Goal: Information Seeking & Learning: Learn about a topic

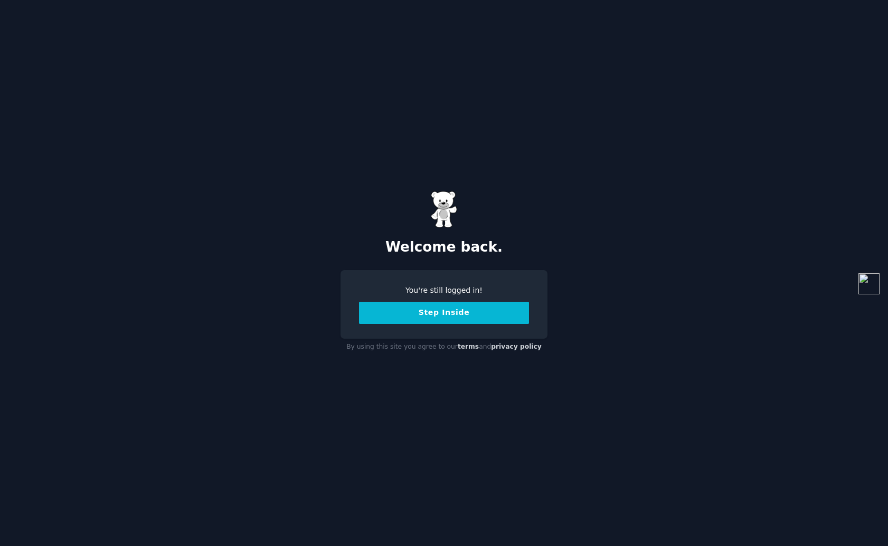
click at [443, 320] on button "Step Inside" at bounding box center [444, 313] width 170 height 22
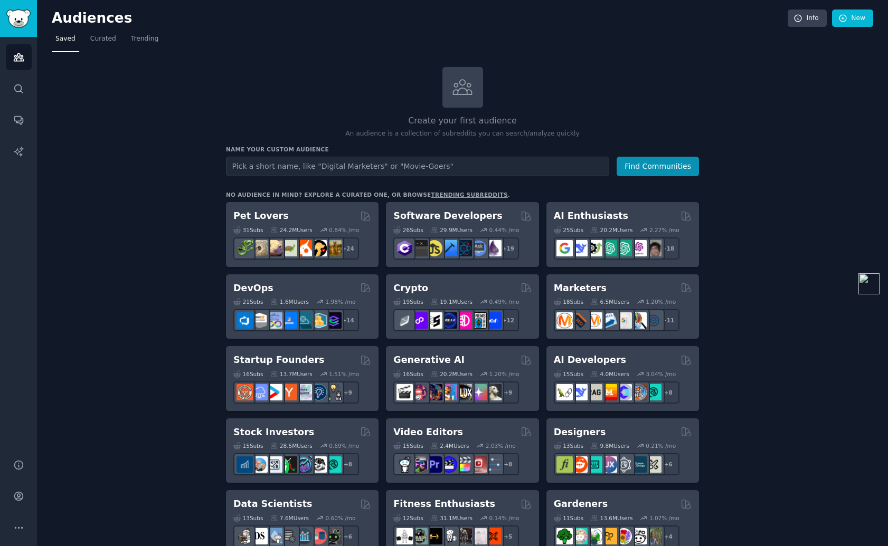
click at [152, 43] on span "Trending" at bounding box center [144, 38] width 27 height 9
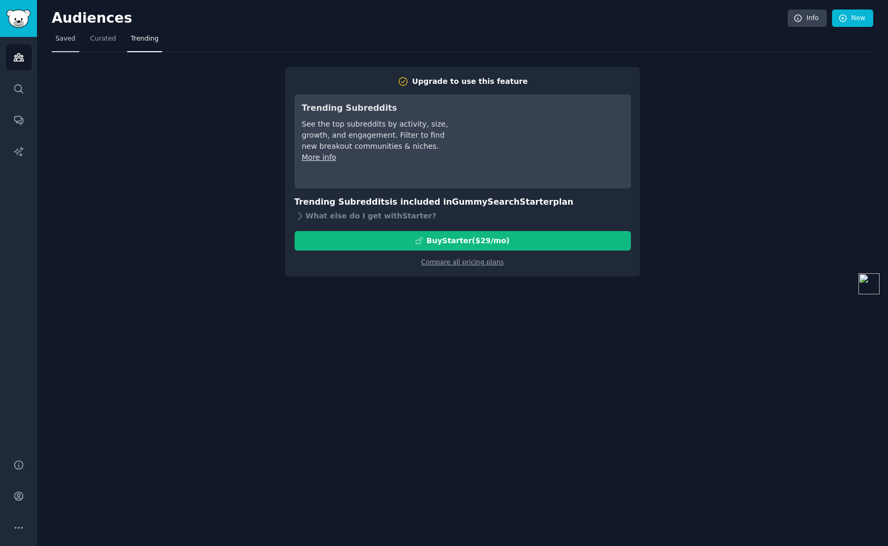
click at [70, 42] on span "Saved" at bounding box center [65, 38] width 20 height 9
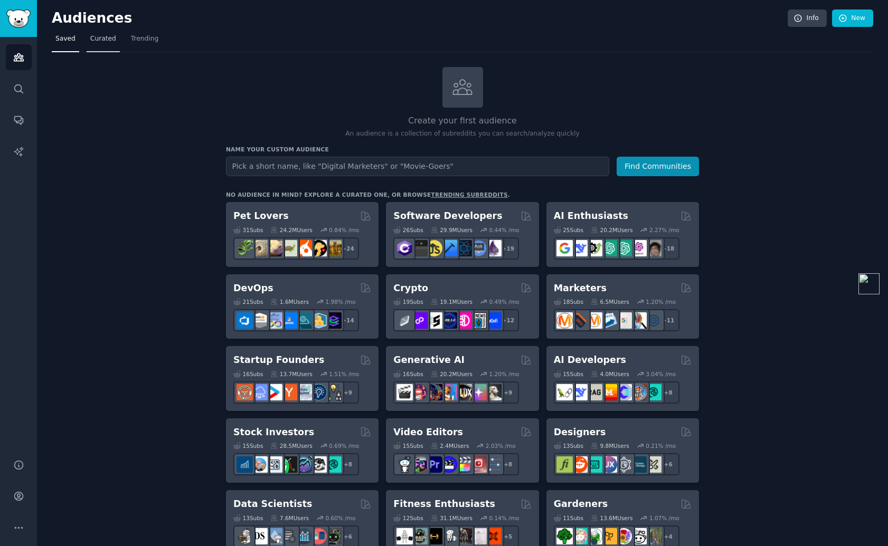
click at [107, 36] on span "Curated" at bounding box center [103, 38] width 26 height 9
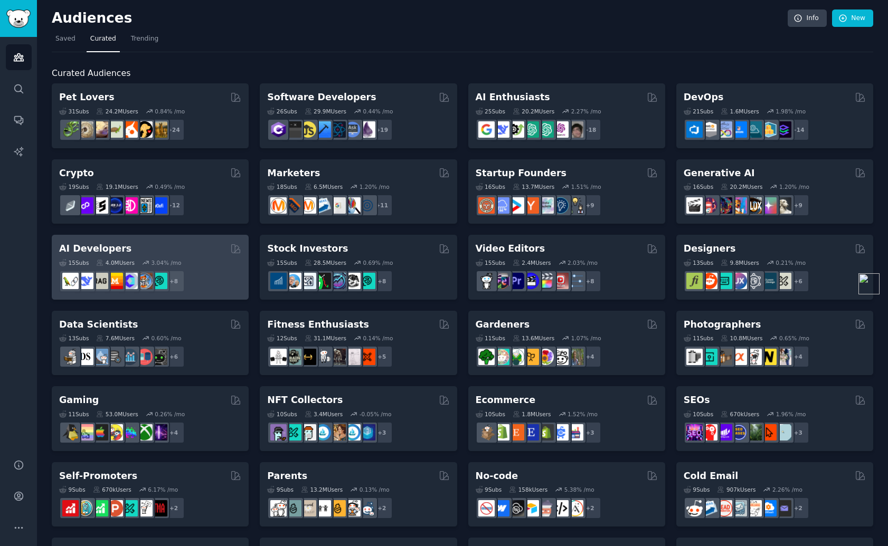
click at [200, 247] on div "AI Developers Curated by GummySearch" at bounding box center [150, 248] width 182 height 13
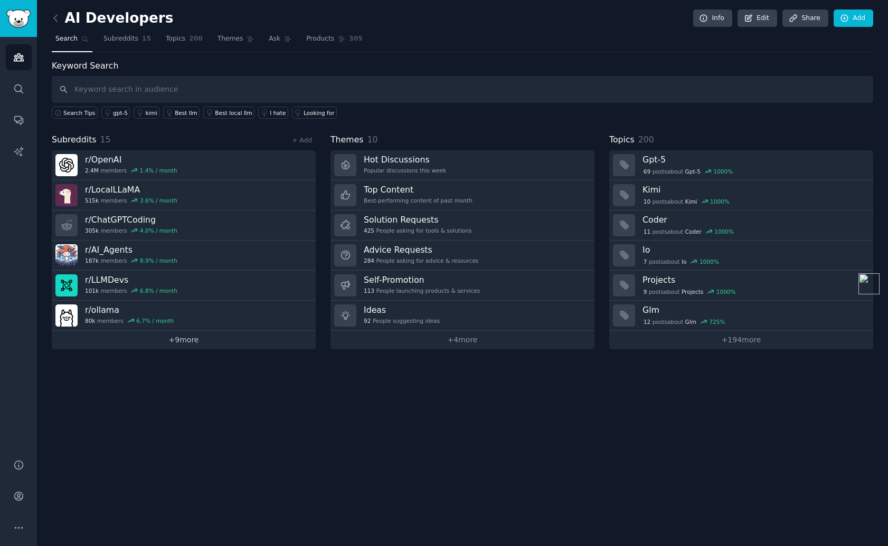
click at [185, 341] on link "+ 9 more" at bounding box center [184, 340] width 264 height 18
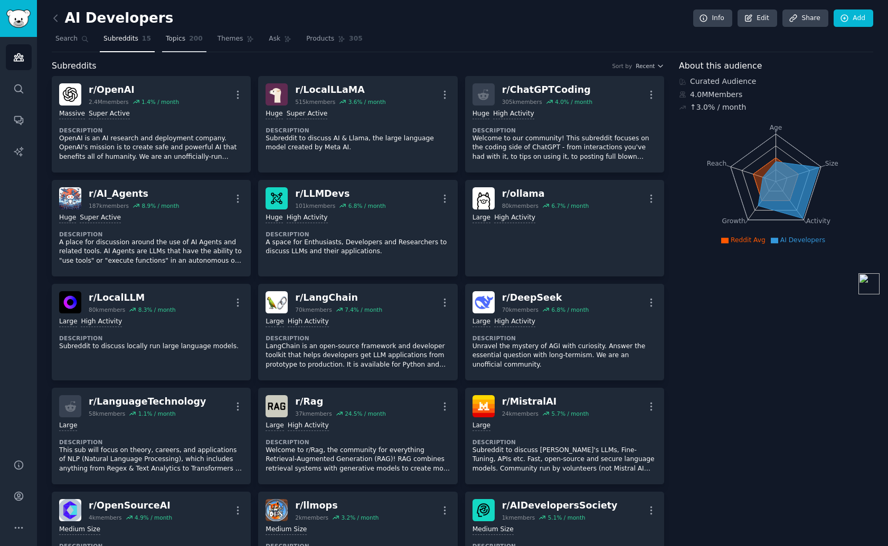
click at [189, 41] on span "200" at bounding box center [196, 38] width 14 height 9
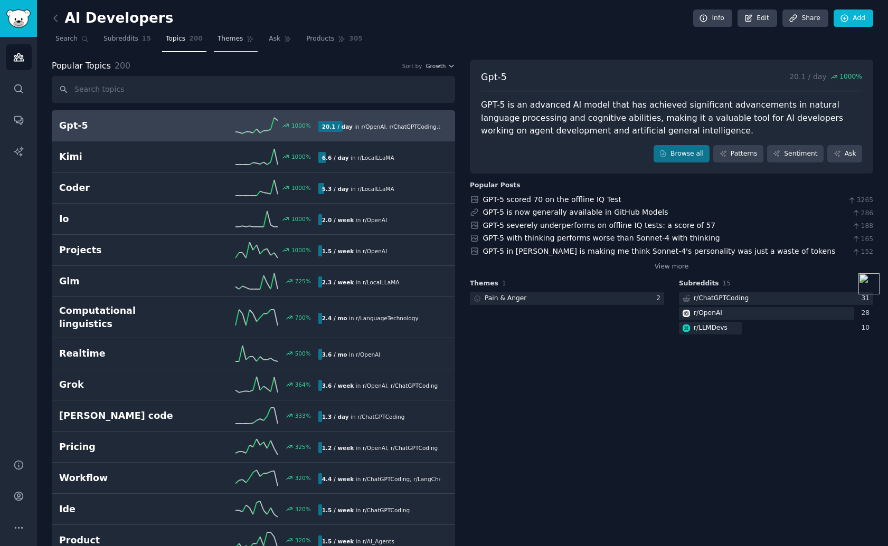
click at [234, 43] on span "Themes" at bounding box center [230, 38] width 26 height 9
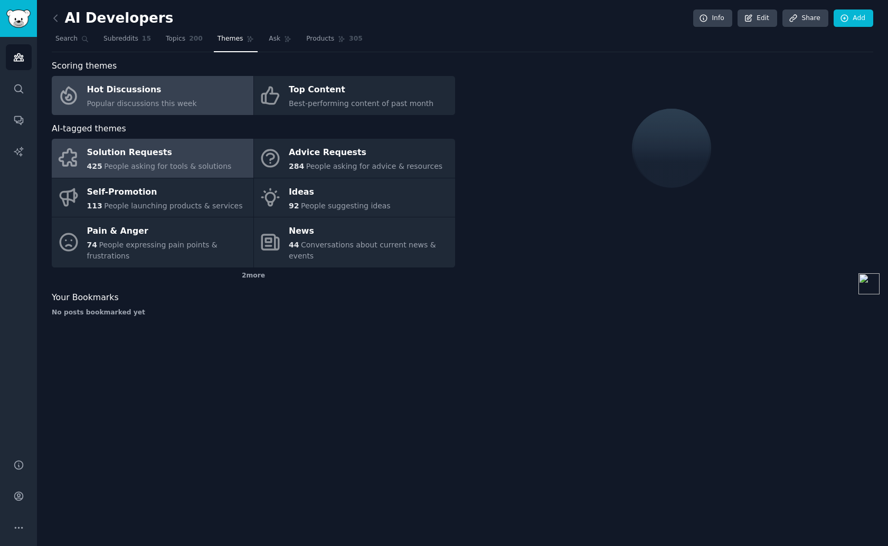
click at [187, 159] on div "Solution Requests" at bounding box center [159, 153] width 145 height 17
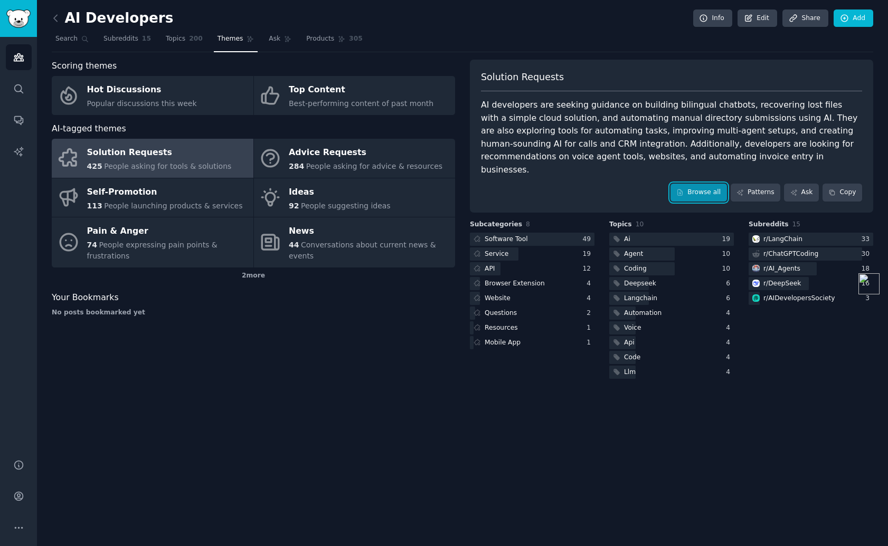
click at [714, 184] on link "Browse all" at bounding box center [698, 193] width 56 height 18
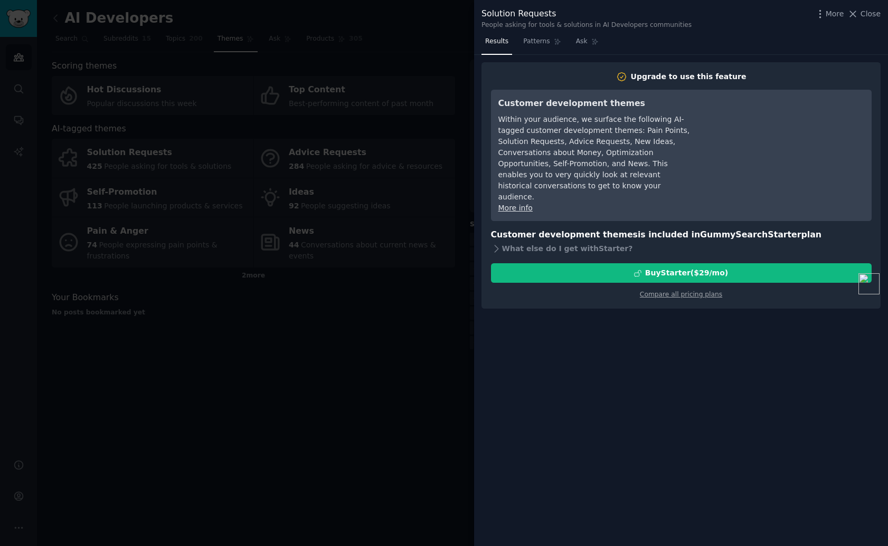
click at [395, 306] on div at bounding box center [444, 273] width 888 height 546
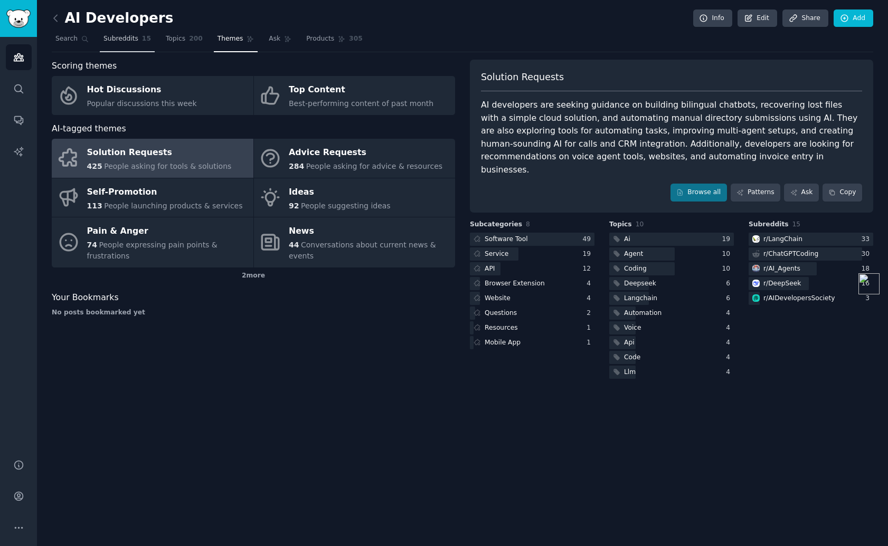
click at [104, 41] on span "Subreddits" at bounding box center [120, 38] width 35 height 9
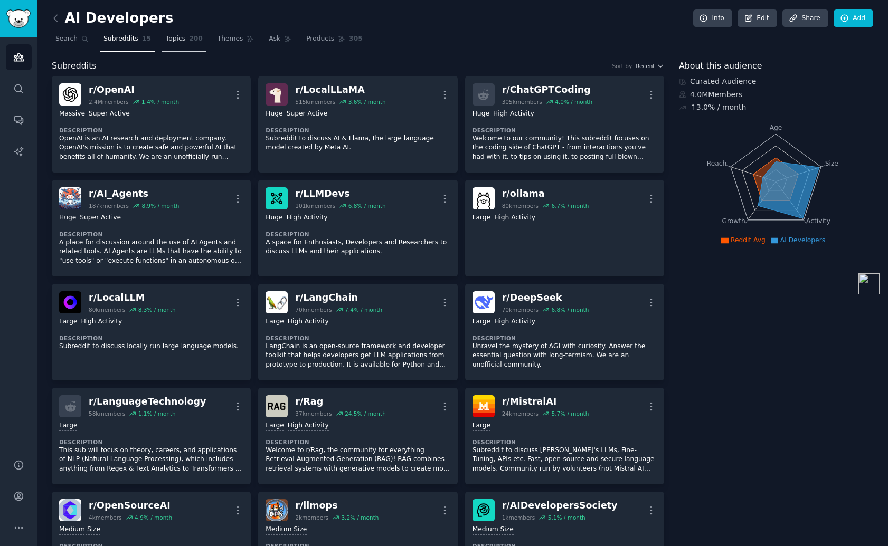
click at [180, 42] on span "Topics" at bounding box center [176, 38] width 20 height 9
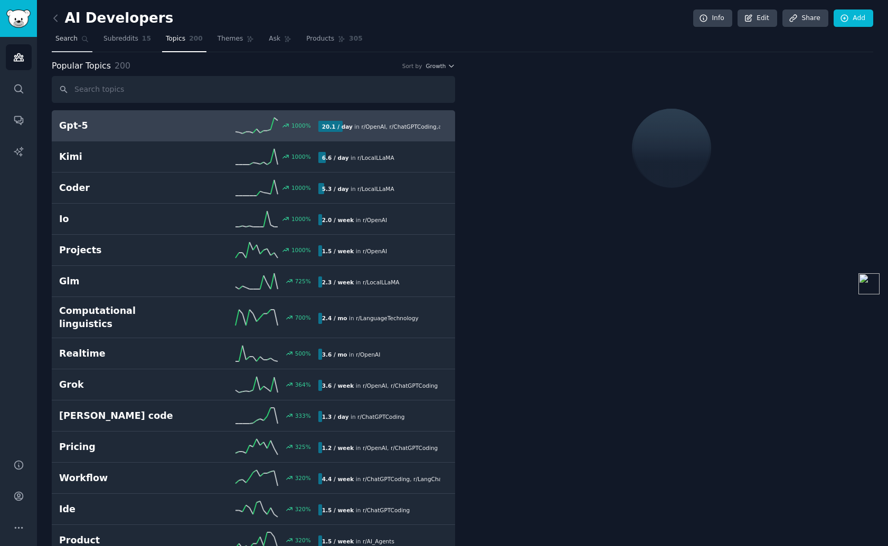
click at [77, 40] on link "Search" at bounding box center [72, 42] width 41 height 22
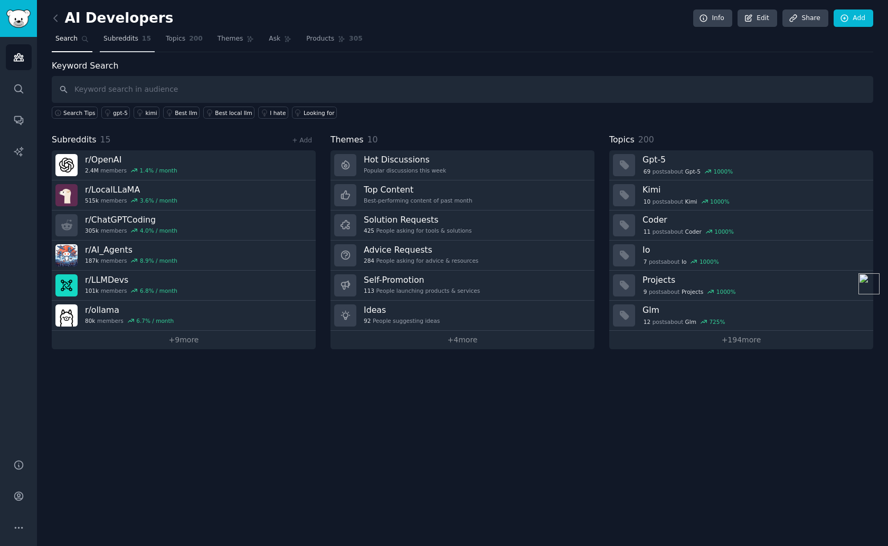
click at [128, 42] on span "Subreddits" at bounding box center [120, 38] width 35 height 9
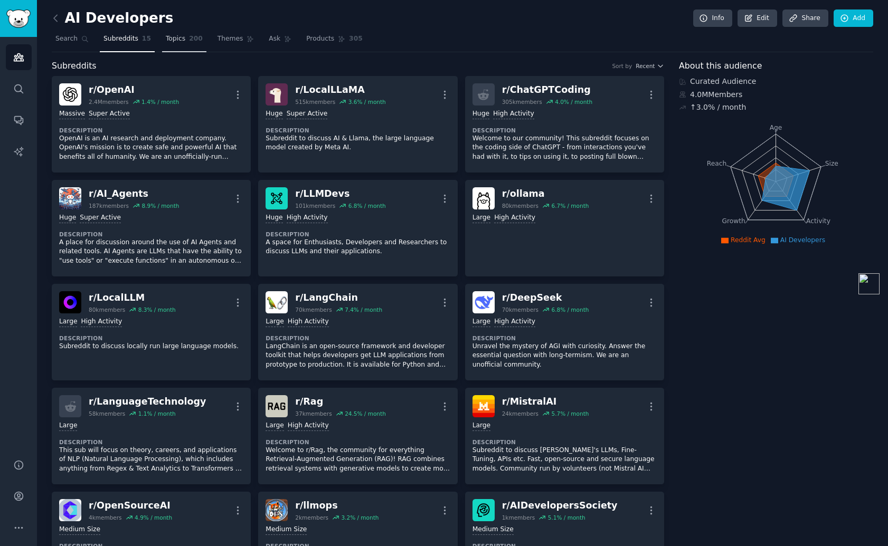
click at [189, 42] on span "200" at bounding box center [196, 38] width 14 height 9
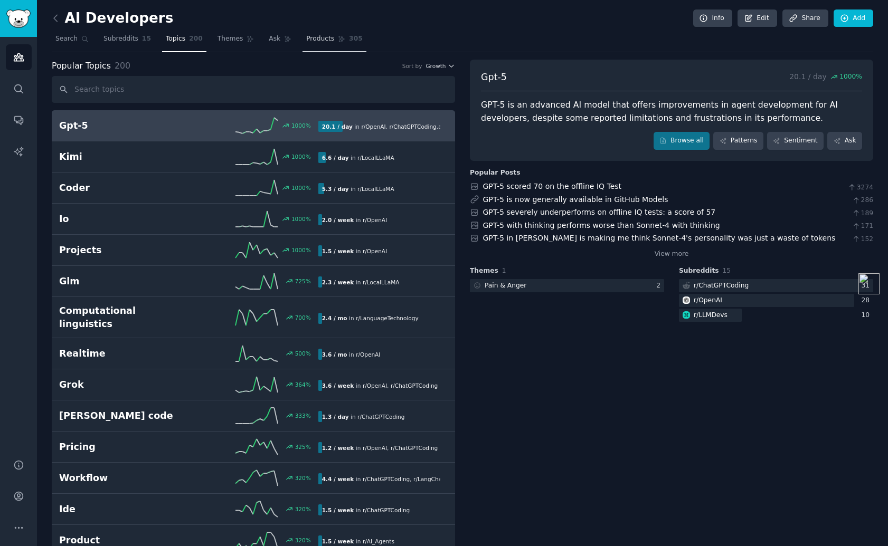
click at [333, 42] on link "Products 305" at bounding box center [333, 42] width 63 height 22
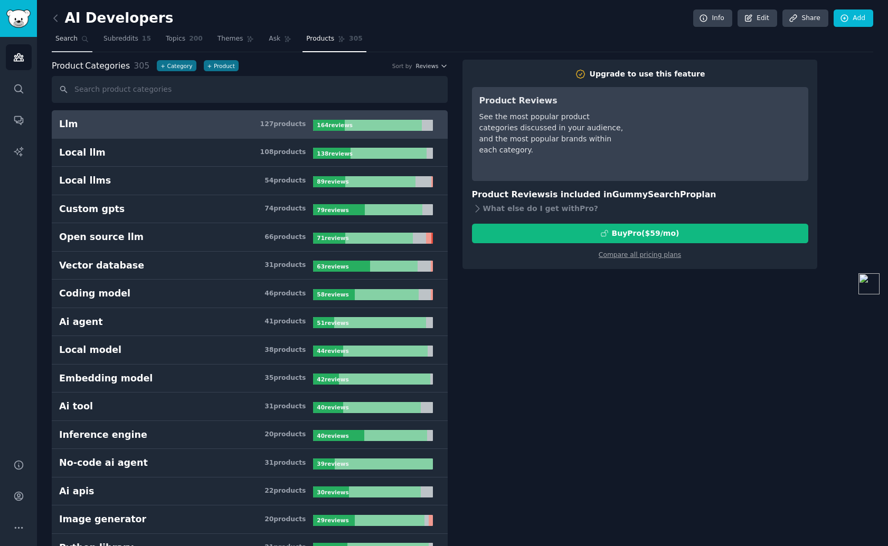
click at [73, 40] on span "Search" at bounding box center [66, 38] width 22 height 9
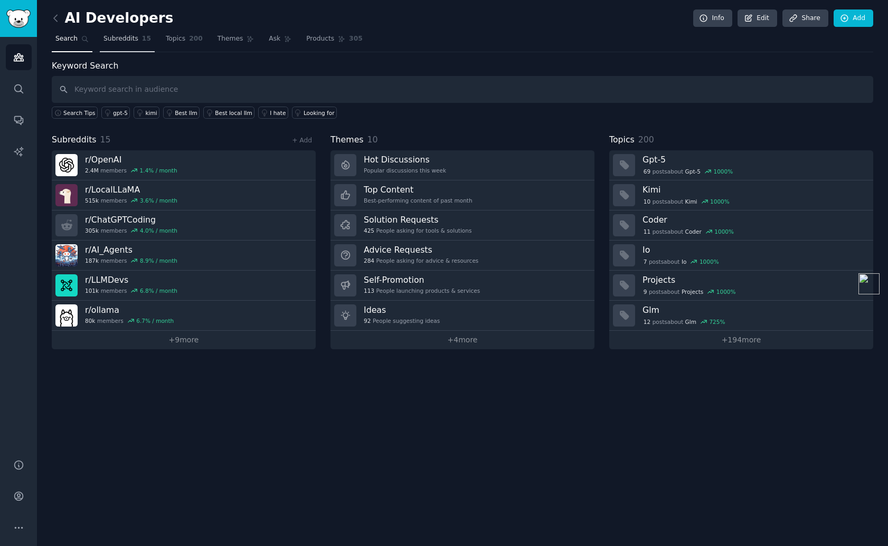
click at [130, 39] on span "Subreddits" at bounding box center [120, 38] width 35 height 9
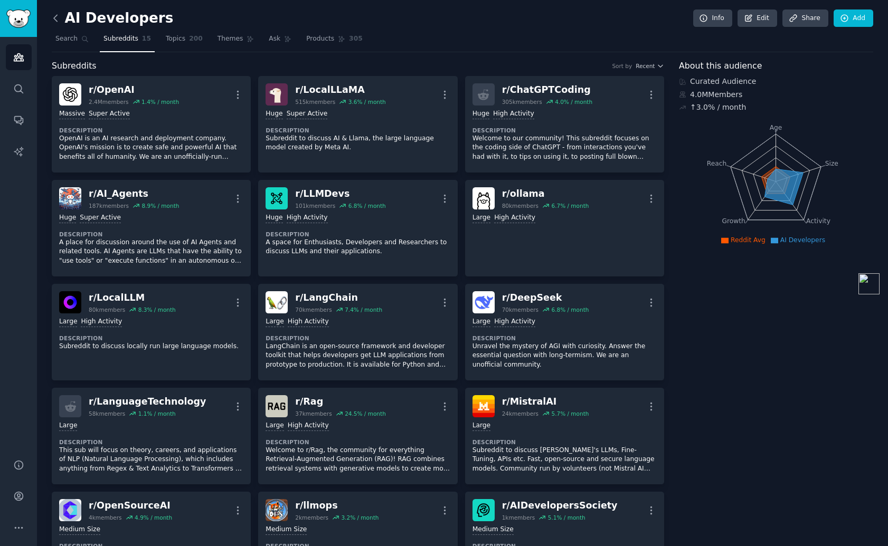
click at [56, 23] on icon at bounding box center [55, 18] width 11 height 11
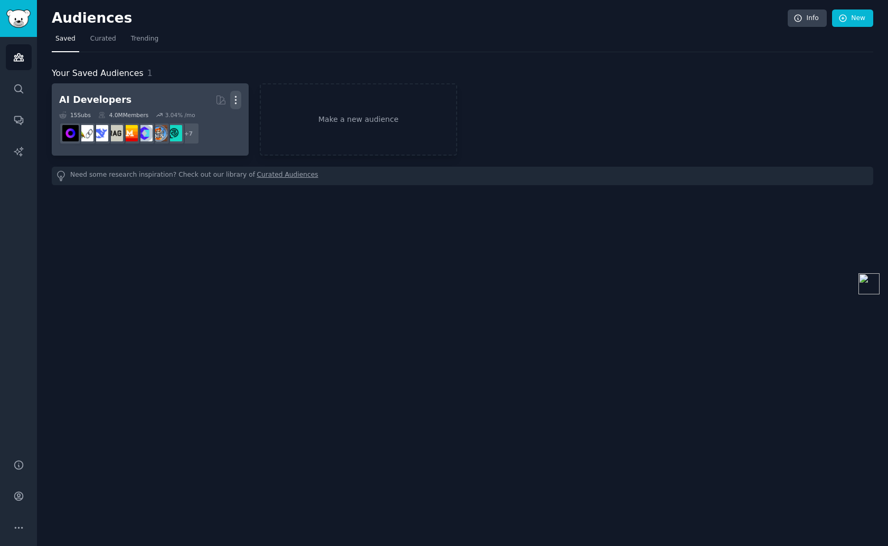
click at [239, 98] on icon "button" at bounding box center [235, 99] width 11 height 11
click at [208, 126] on p "Delete" at bounding box center [207, 122] width 24 height 11
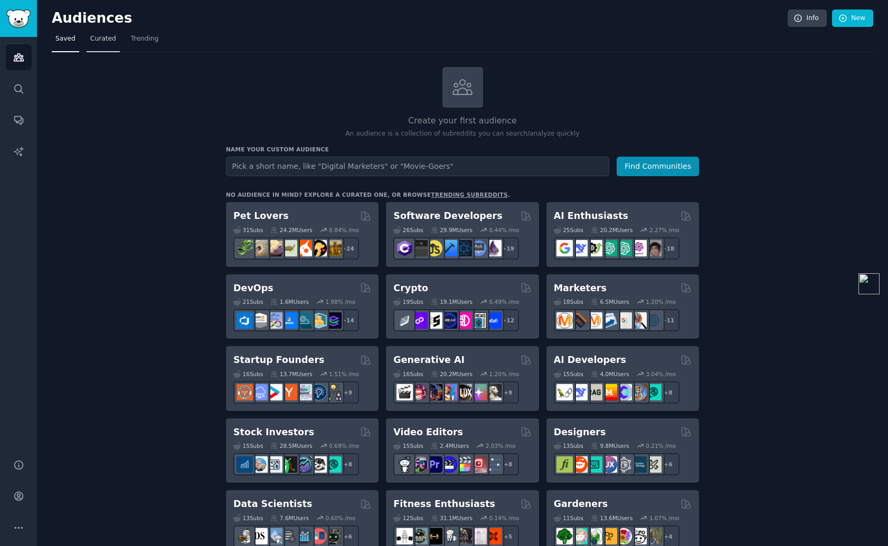
click at [104, 45] on link "Curated" at bounding box center [103, 42] width 33 height 22
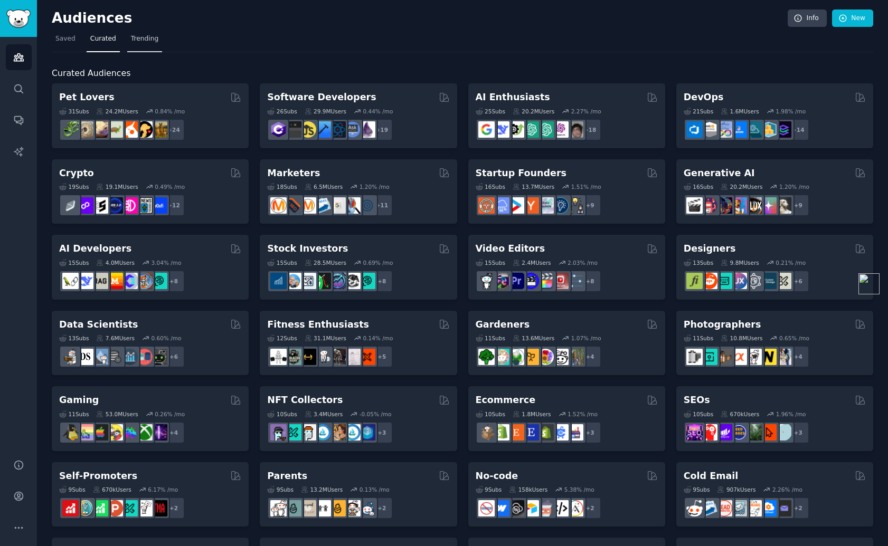
click at [140, 43] on span "Trending" at bounding box center [144, 38] width 27 height 9
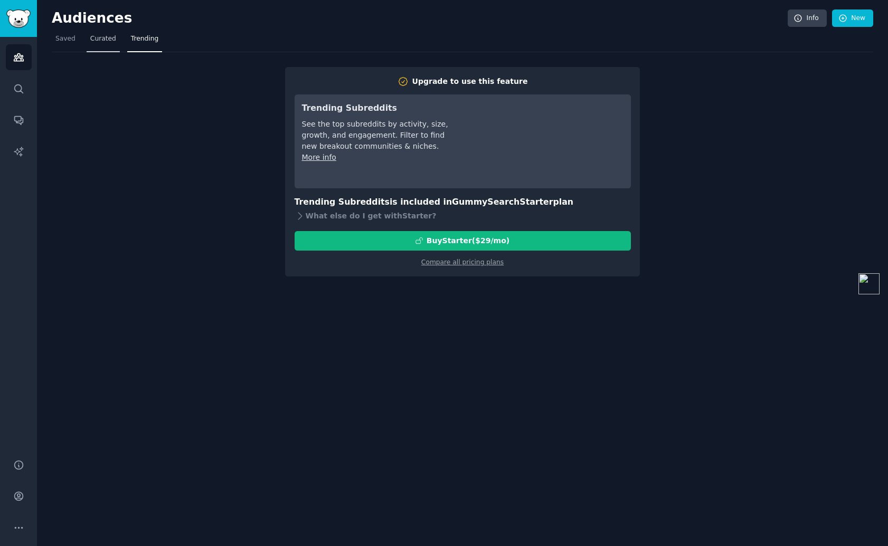
click at [108, 46] on link "Curated" at bounding box center [103, 42] width 33 height 22
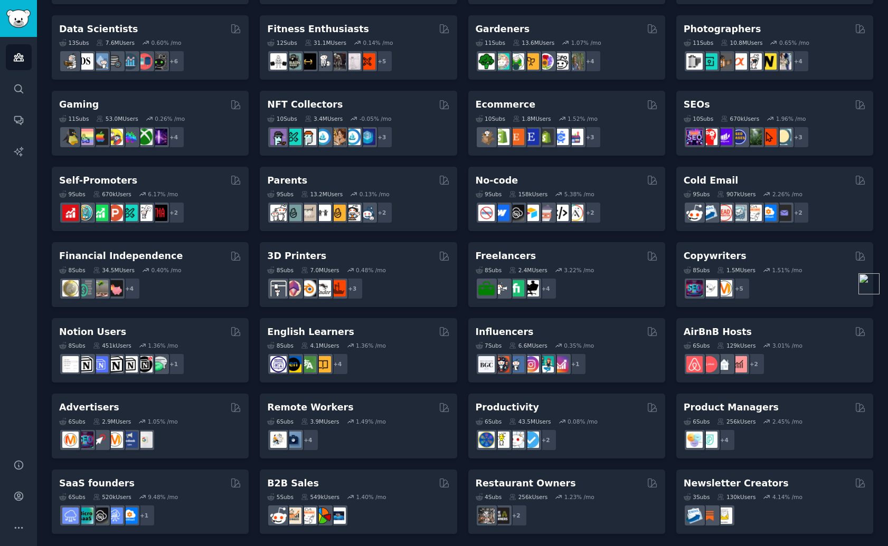
scroll to position [298, 0]
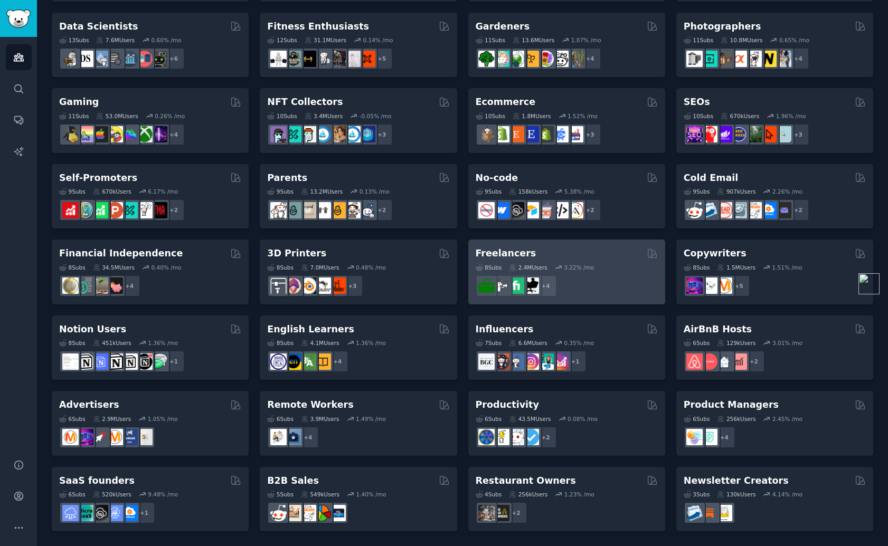
click at [532, 252] on div "Freelancers" at bounding box center [566, 253] width 182 height 13
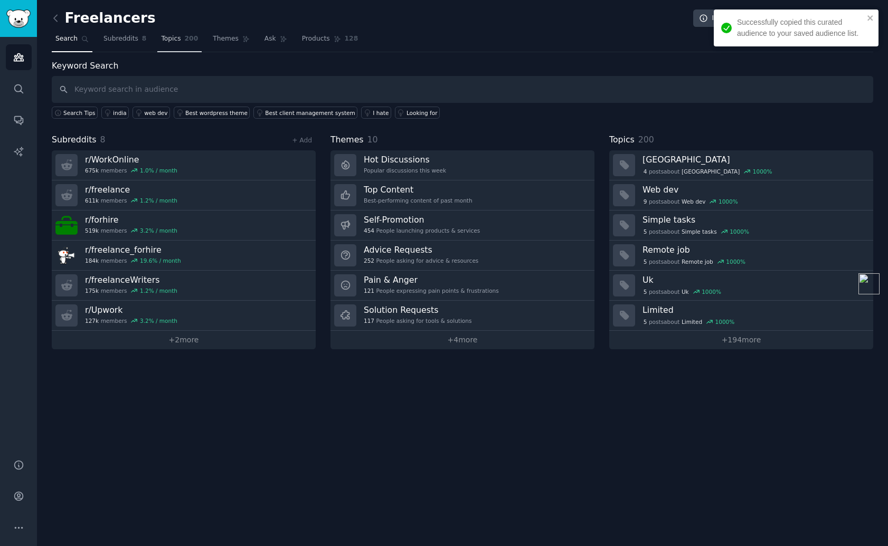
click at [185, 40] on span "200" at bounding box center [192, 38] width 14 height 9
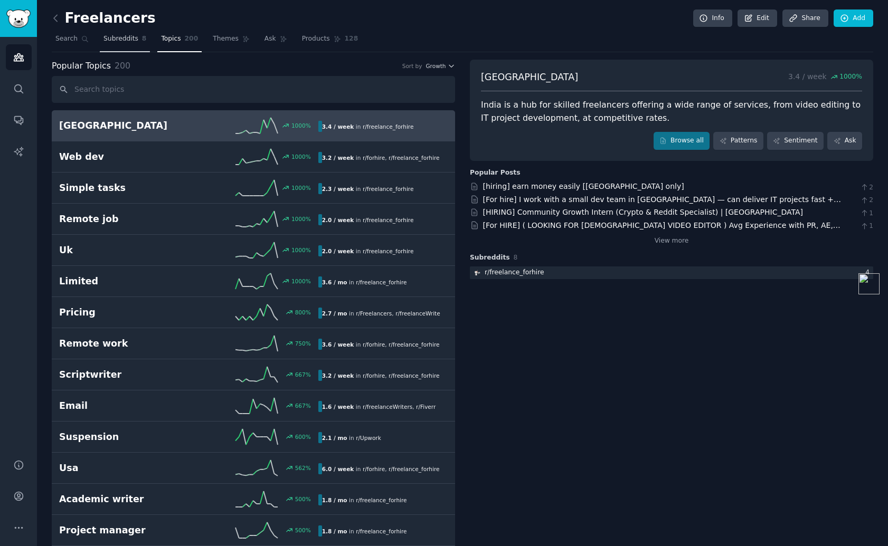
click at [129, 46] on link "Subreddits 8" at bounding box center [125, 42] width 50 height 22
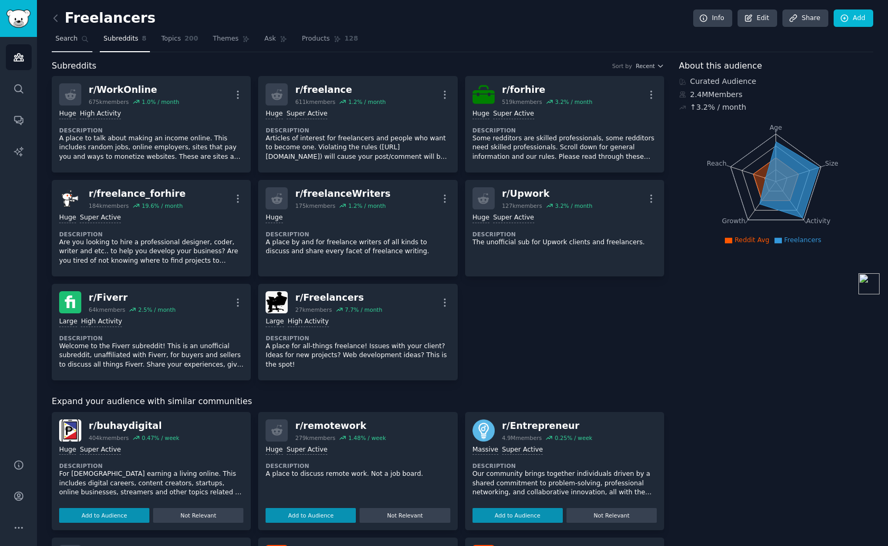
click at [77, 40] on span "Search" at bounding box center [66, 38] width 22 height 9
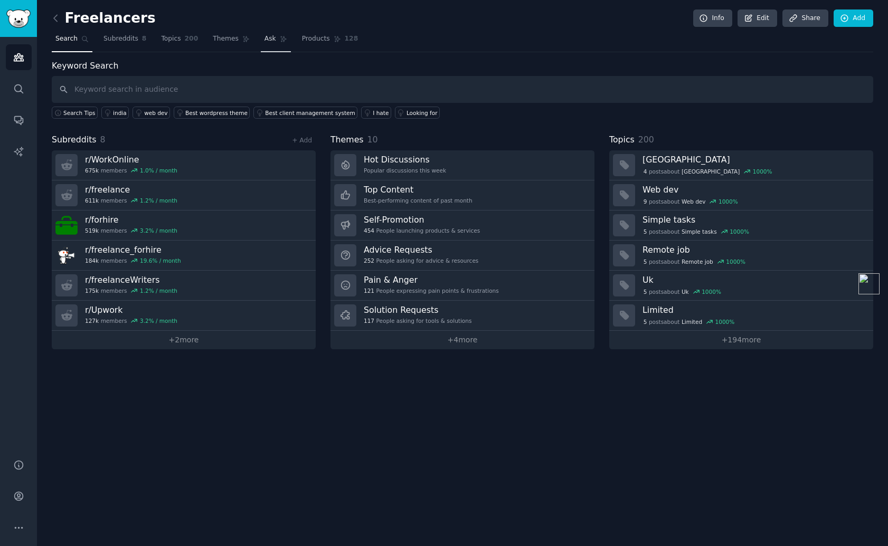
click at [264, 40] on span "Ask" at bounding box center [270, 38] width 12 height 9
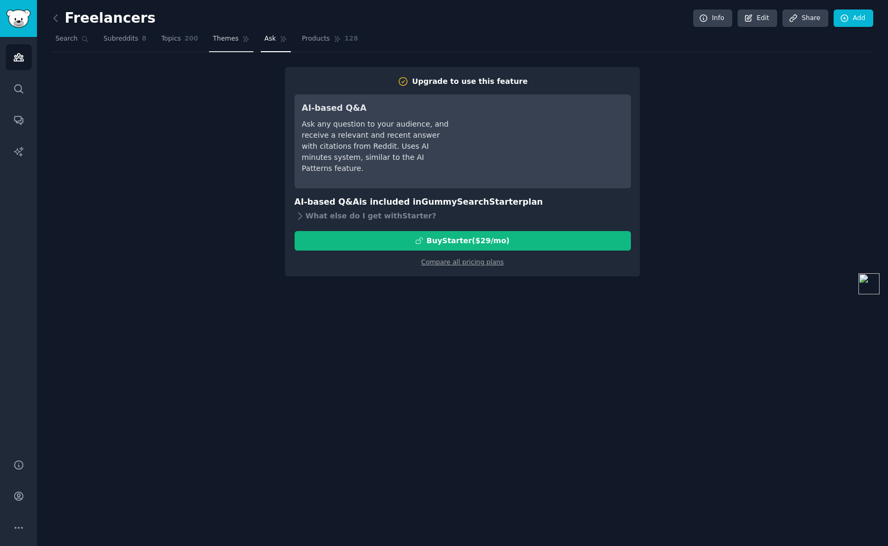
click at [234, 38] on span "Themes" at bounding box center [226, 38] width 26 height 9
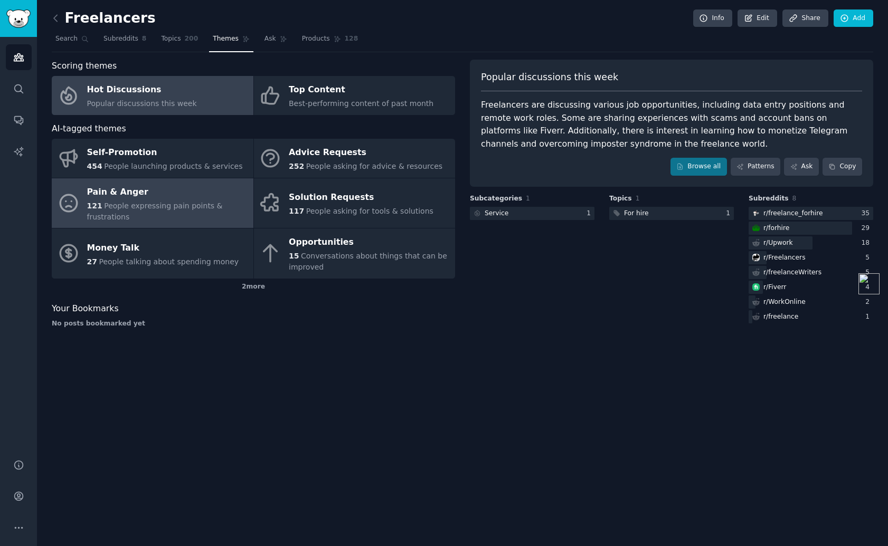
click at [177, 199] on div "Pain & Anger" at bounding box center [167, 192] width 161 height 17
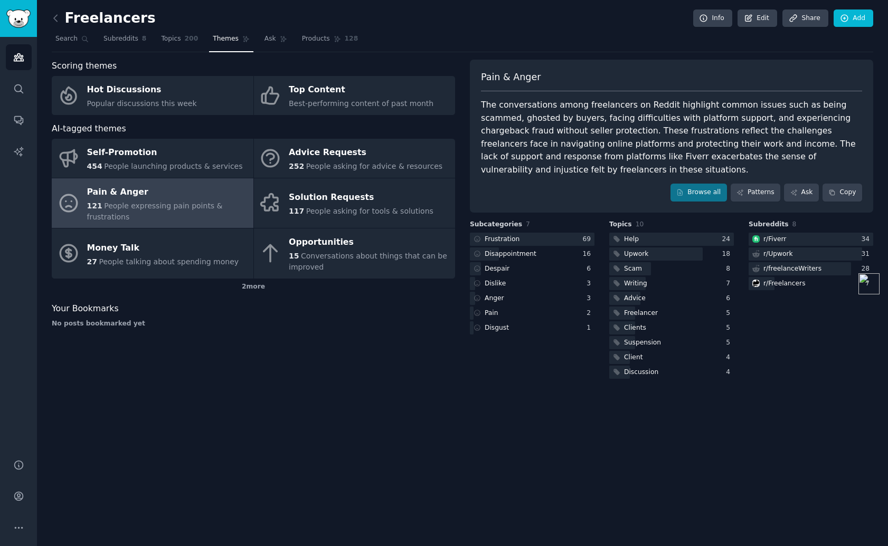
click at [241, 370] on div "Scoring themes Hot Discussions Popular discussions this week Top Content Best-p…" at bounding box center [253, 220] width 403 height 321
click at [121, 41] on span "Subreddits" at bounding box center [120, 38] width 35 height 9
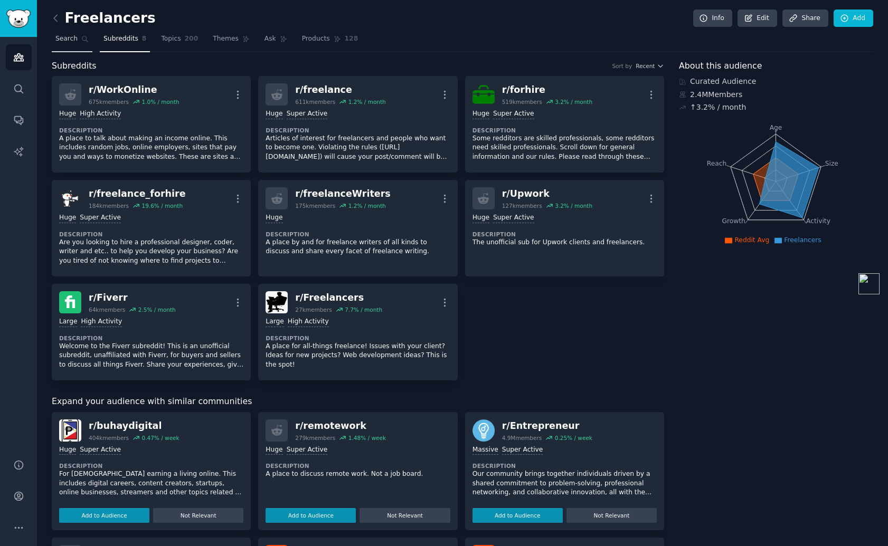
click at [79, 42] on link "Search" at bounding box center [72, 42] width 41 height 22
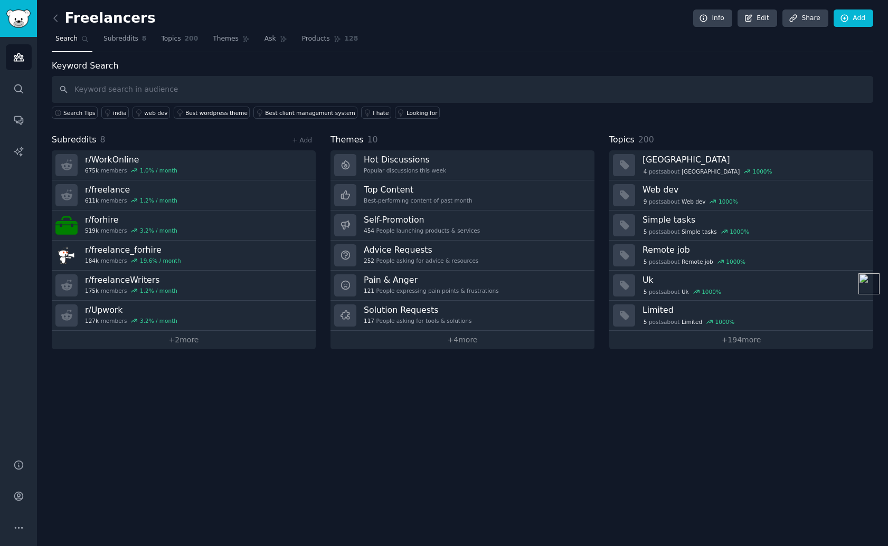
click at [328, 395] on div "Freelancers Info Edit Share Add Search Subreddits 8 Topics 200 Themes Ask Produ…" at bounding box center [462, 273] width 851 height 546
click at [181, 432] on div "Freelancers Info Edit Share Add Search Subreddits 8 Topics 200 Themes Ask Produ…" at bounding box center [462, 273] width 851 height 546
